Goal: Check status: Check status

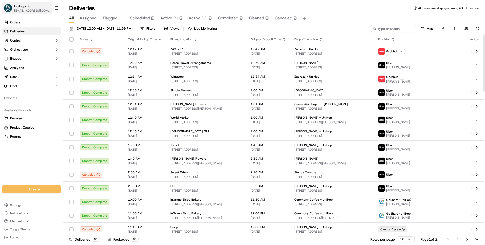
click at [33, 13] on button "UniHop [EMAIL_ADDRESS][DOMAIN_NAME]" at bounding box center [27, 8] width 50 height 12
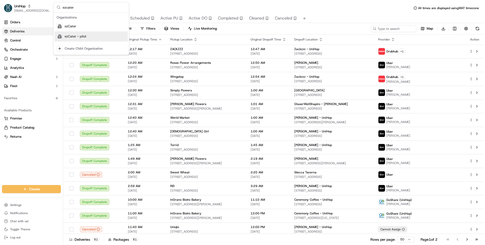
type input "ezcater"
click at [81, 25] on div "ezCater" at bounding box center [91, 26] width 73 height 10
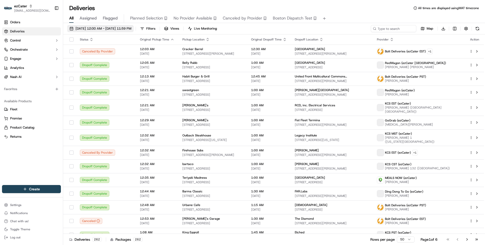
click at [119, 30] on span "09/20/2025 12:00 AM - 09/20/2025 11:59 PM" at bounding box center [104, 28] width 56 height 5
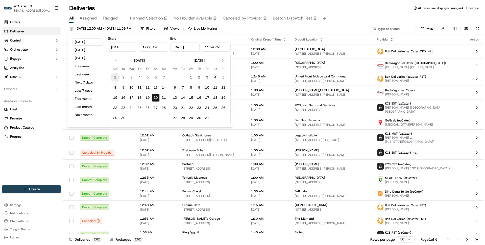
click at [118, 77] on button "1" at bounding box center [115, 77] width 8 height 8
type input "Sep 1, 2025"
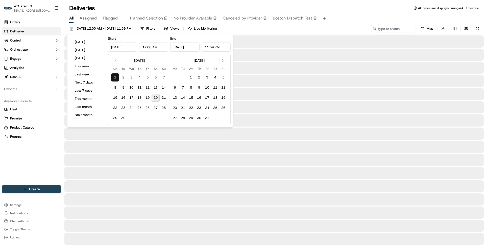
click at [154, 99] on button "20" at bounding box center [156, 98] width 8 height 8
type input "Sep 20, 2025"
click at [383, 28] on input at bounding box center [386, 28] width 61 height 7
paste input "KX9R2A"
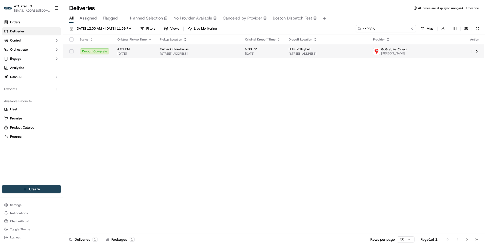
type input "KX9R2A"
click at [223, 56] on td "Outback Steakhouse 8280 Valley Blvd, Blowing Rock, NC 28605, USA" at bounding box center [198, 52] width 85 height 14
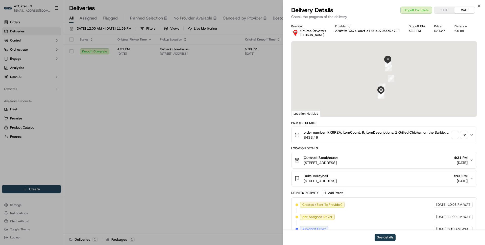
click at [384, 238] on button "See details" at bounding box center [385, 237] width 21 height 7
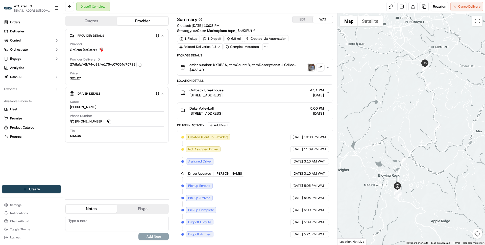
click at [305, 34] on div "Summary EDT WAT Created: [DATE] 10:08 PM Strategy: ezCater Marketplace (opn_3aH…" at bounding box center [255, 33] width 156 height 34
click at [301, 20] on button "EDT" at bounding box center [303, 19] width 20 height 7
click at [402, 8] on link at bounding box center [402, 6] width 9 height 9
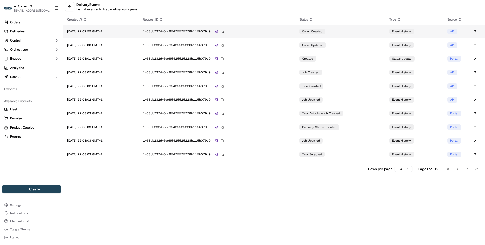
click at [287, 37] on td "1-68cb232d-6dc85425525228b115b079c9" at bounding box center [217, 32] width 157 height 14
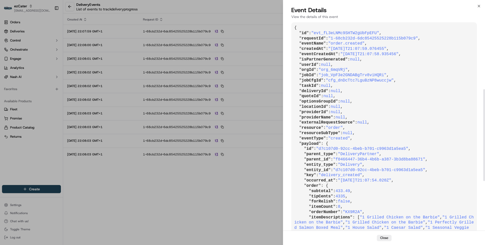
scroll to position [154, 0]
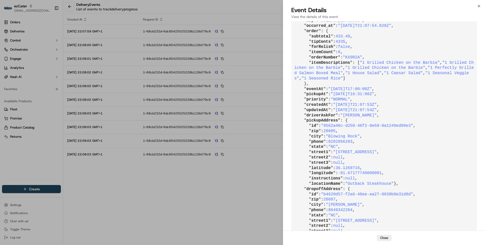
click at [302, 125] on pre "{ " id ": "evt_fL3eLNMc9SHTW2gUbFpEFU" , " requestId ": "1-68cb232d-6dc85425525…" at bounding box center [385, 81] width 186 height 427
drag, startPoint x: 302, startPoint y: 125, endPoint x: 388, endPoint y: 127, distance: 86.3
click at [388, 127] on pre "{ " id ": "evt_fL3eLNMc9SHTW2gUbFpEFU" , " requestId ": "1-68cb232d-6dc85425525…" at bounding box center [385, 81] width 186 height 427
copy pre "" pickupAt ": "[DATE]T16:31:00Z""
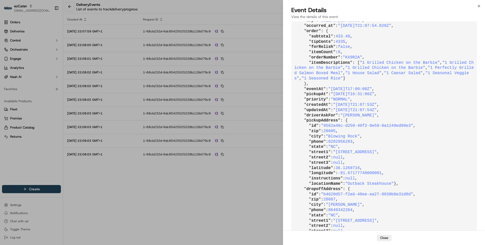
click at [332, 91] on span ""[DATE]T17:00:00Z"" at bounding box center [350, 89] width 44 height 5
drag, startPoint x: 332, startPoint y: 119, endPoint x: 383, endPoint y: 120, distance: 51.1
click at [372, 91] on span ""[DATE]T17:00:00Z"" at bounding box center [350, 89] width 44 height 5
copy span ""[DATE]T17:00:00Z""
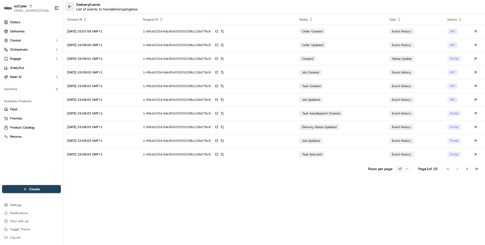
click at [70, 7] on button at bounding box center [69, 6] width 9 height 9
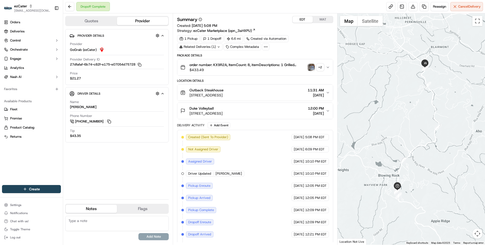
click at [323, 20] on button "WAT" at bounding box center [323, 19] width 20 height 7
